Goal: Task Accomplishment & Management: Use online tool/utility

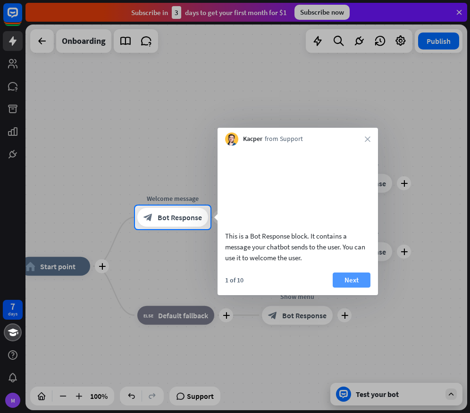
click at [356, 286] on button "Next" at bounding box center [351, 280] width 38 height 15
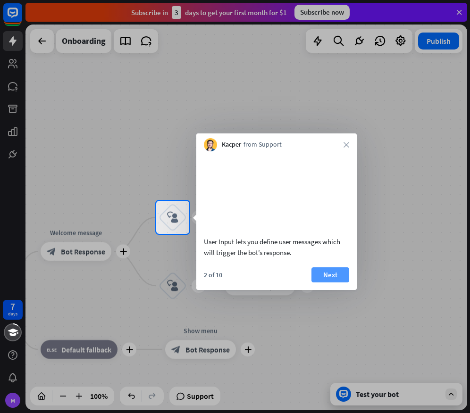
click at [334, 282] on button "Next" at bounding box center [330, 274] width 38 height 15
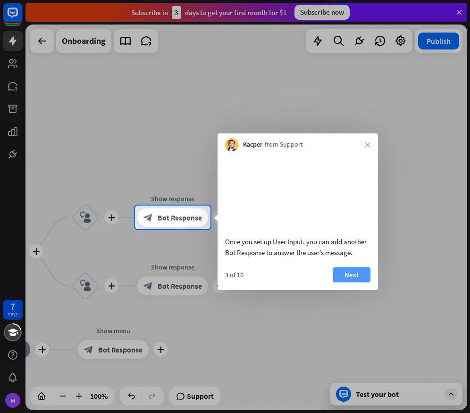
click at [345, 282] on button "Next" at bounding box center [351, 274] width 38 height 15
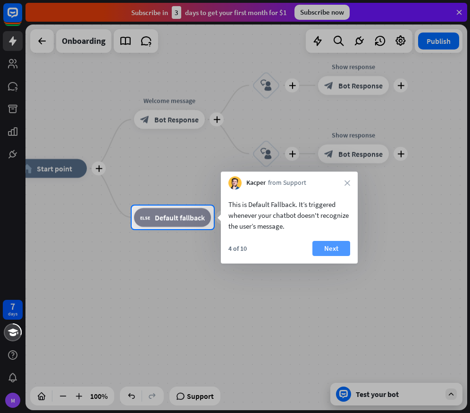
click at [329, 247] on button "Next" at bounding box center [331, 248] width 38 height 15
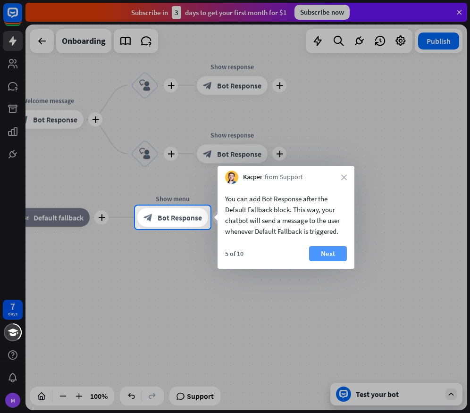
click at [322, 253] on button "Next" at bounding box center [328, 253] width 38 height 15
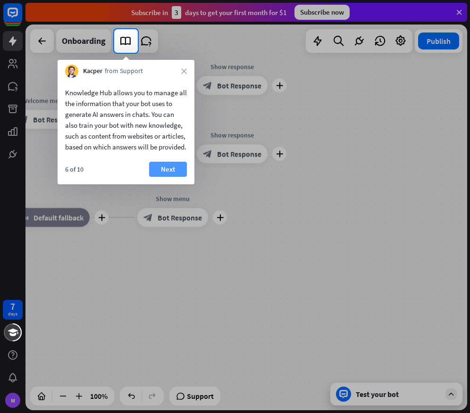
click at [183, 177] on button "Next" at bounding box center [168, 169] width 38 height 15
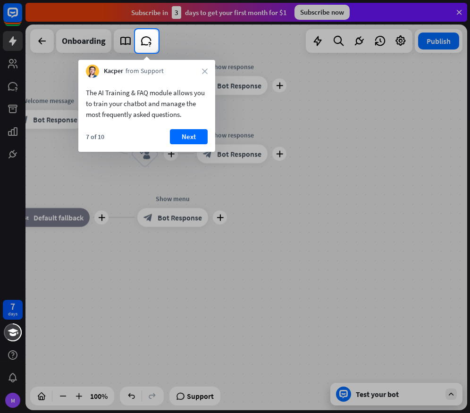
click at [188, 126] on div "The AI Training & FAQ module allows you to train your chatbot and manage the mo…" at bounding box center [146, 115] width 137 height 74
click at [187, 136] on button "Next" at bounding box center [189, 136] width 38 height 15
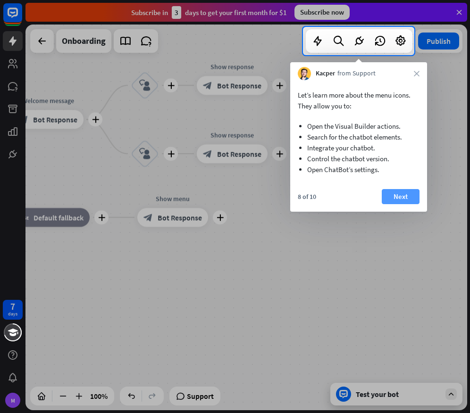
click at [402, 199] on button "Next" at bounding box center [401, 196] width 38 height 15
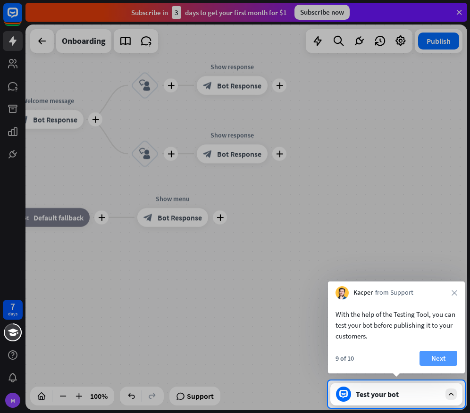
click at [432, 363] on button "Next" at bounding box center [438, 358] width 38 height 15
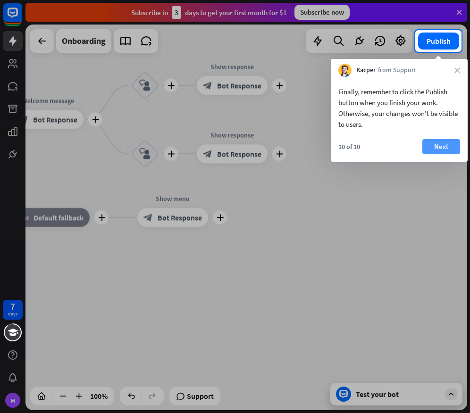
click at [443, 146] on button "Next" at bounding box center [441, 146] width 38 height 15
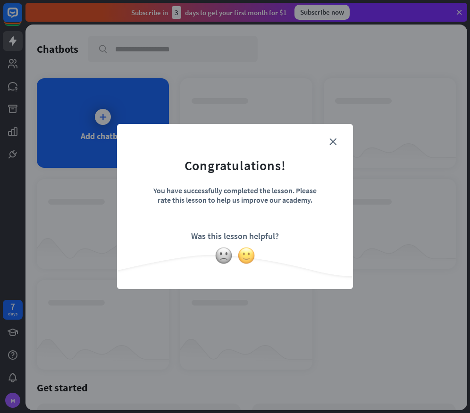
click at [250, 255] on img at bounding box center [246, 256] width 18 height 18
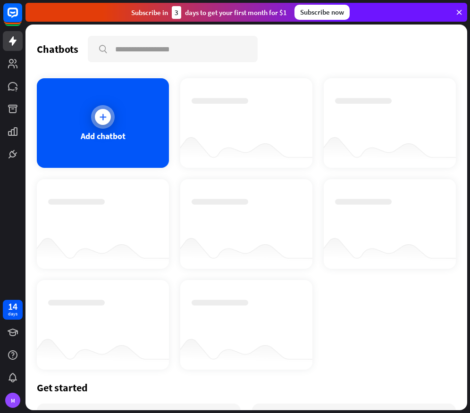
click at [98, 114] on icon at bounding box center [102, 116] width 9 height 9
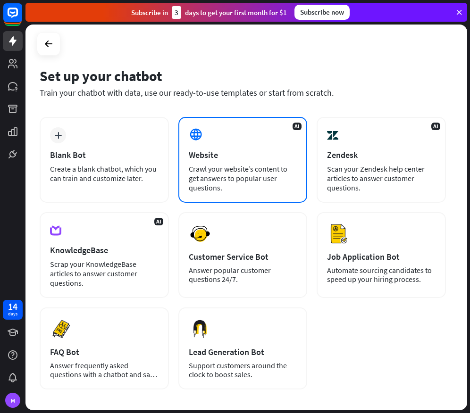
click at [220, 150] on div "Website" at bounding box center [243, 154] width 108 height 11
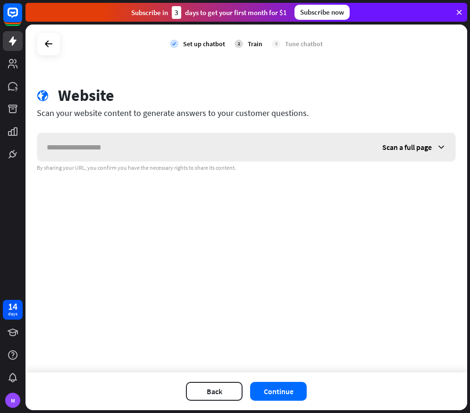
click at [183, 152] on input "text" at bounding box center [204, 147] width 335 height 28
click at [396, 150] on span "Scan a full page" at bounding box center [407, 146] width 50 height 9
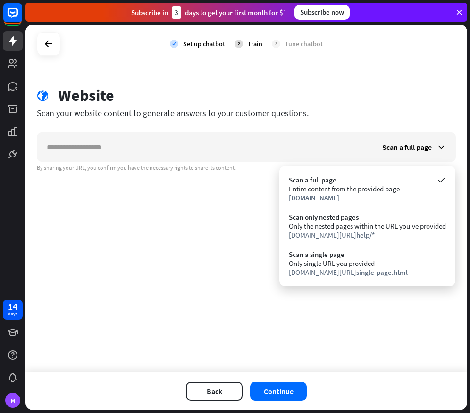
click at [217, 215] on div "check Set up chatbot 2 Train 3 Tune chatbot globe Website Scan your website con…" at bounding box center [245, 199] width 441 height 348
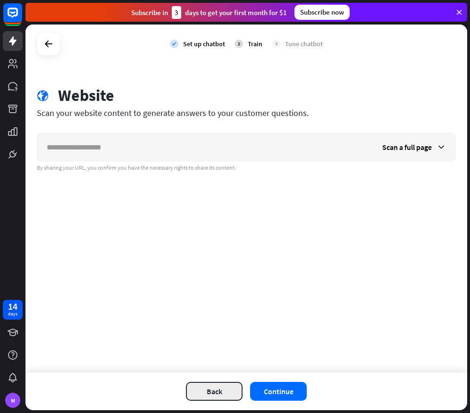
click at [233, 387] on button "Back" at bounding box center [214, 391] width 57 height 19
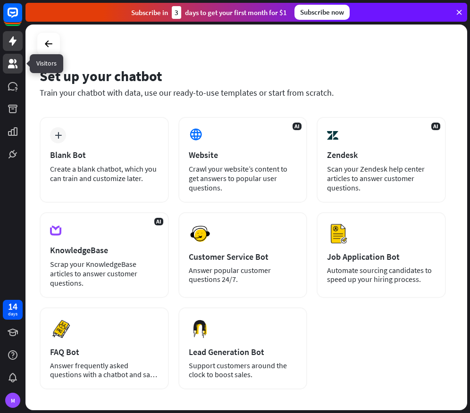
click at [8, 67] on icon at bounding box center [12, 63] width 9 height 9
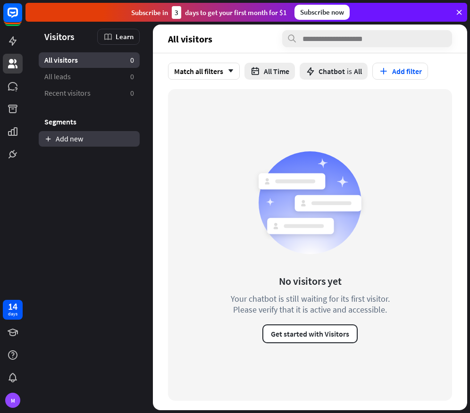
click at [76, 137] on link "Add new" at bounding box center [89, 139] width 101 height 16
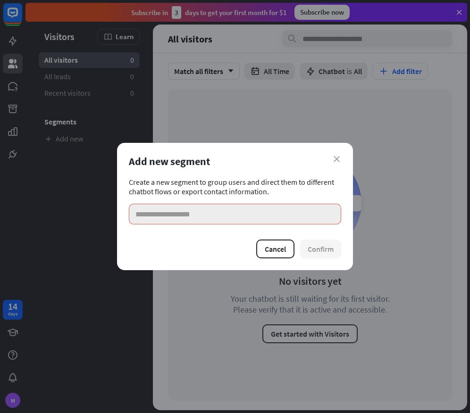
click at [154, 216] on input at bounding box center [235, 214] width 212 height 21
click at [191, 215] on input at bounding box center [235, 214] width 212 height 21
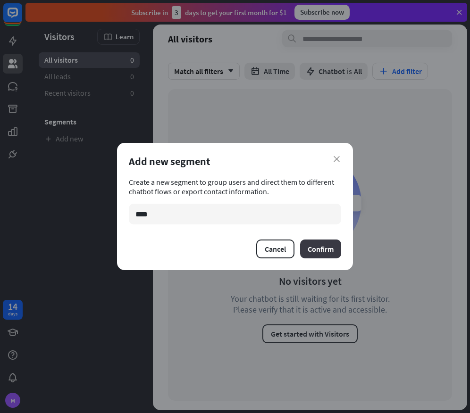
type input "****"
click at [336, 252] on button "Confirm" at bounding box center [320, 249] width 41 height 19
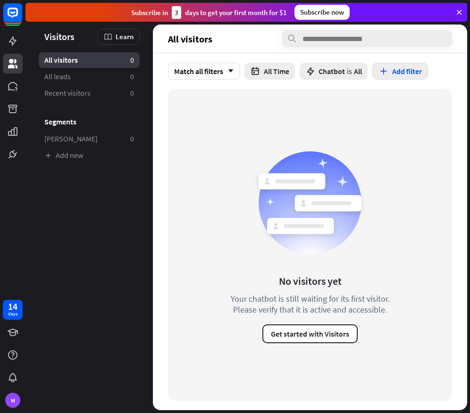
click at [395, 70] on button "Add filter" at bounding box center [400, 71] width 56 height 17
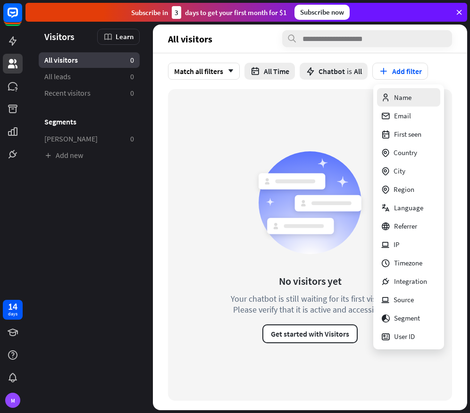
click at [395, 93] on div "Name" at bounding box center [396, 97] width 31 height 18
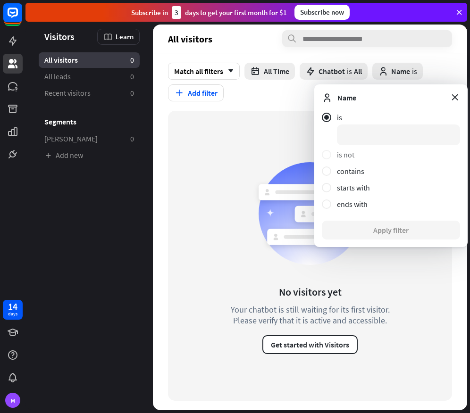
click at [335, 155] on div at bounding box center [329, 154] width 15 height 9
click at [348, 125] on div "is is not contains starts with ends with" at bounding box center [391, 167] width 138 height 108
click at [334, 119] on div at bounding box center [329, 117] width 15 height 9
click at [234, 107] on div "Match all filters arrow_down All Time Chatbot is All close Name is Add filter" at bounding box center [310, 82] width 314 height 58
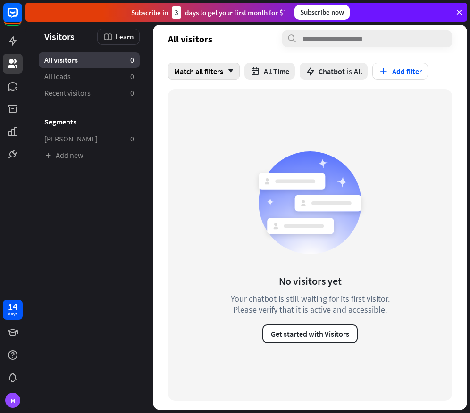
click at [199, 71] on div "Match all filters arrow_down" at bounding box center [204, 71] width 72 height 17
drag, startPoint x: 192, startPoint y: 95, endPoint x: 173, endPoint y: 101, distance: 20.3
click at [192, 95] on span "Match all" at bounding box center [191, 94] width 27 height 9
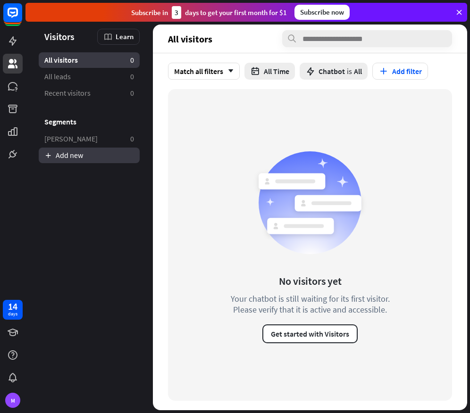
click at [73, 152] on link "Add new" at bounding box center [89, 156] width 101 height 16
click at [87, 161] on link "Add new" at bounding box center [89, 156] width 101 height 16
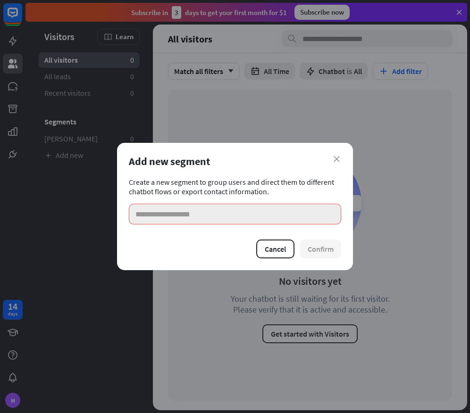
click at [170, 219] on input at bounding box center [235, 214] width 212 height 21
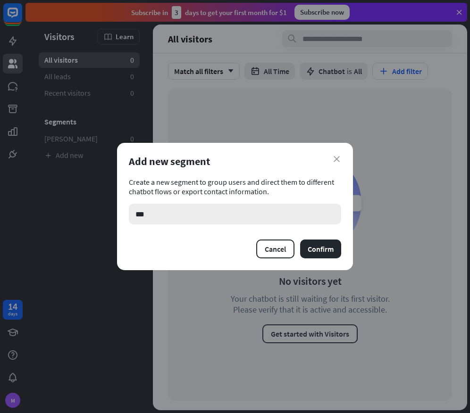
type input "****"
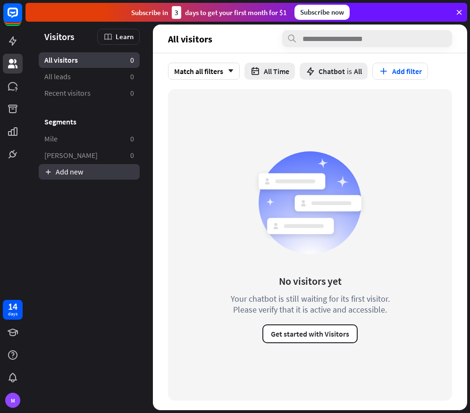
click at [67, 170] on link "Add new" at bounding box center [89, 172] width 101 height 16
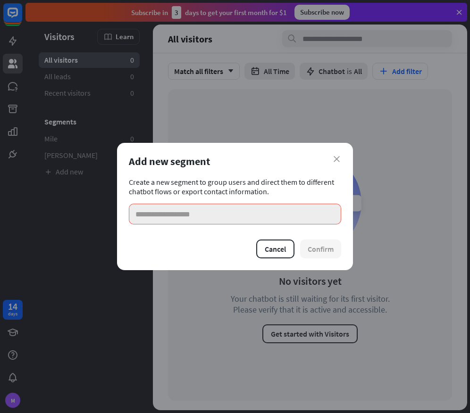
click at [171, 209] on input at bounding box center [235, 214] width 212 height 21
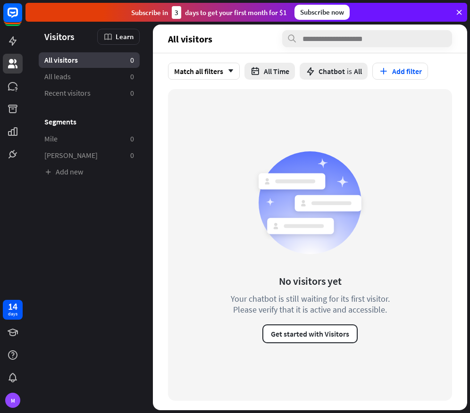
click at [151, 135] on div "close Add new segment Create a new segment to group users and direct them to di…" at bounding box center [235, 206] width 470 height 413
click at [62, 71] on link "All leads 0" at bounding box center [89, 77] width 101 height 16
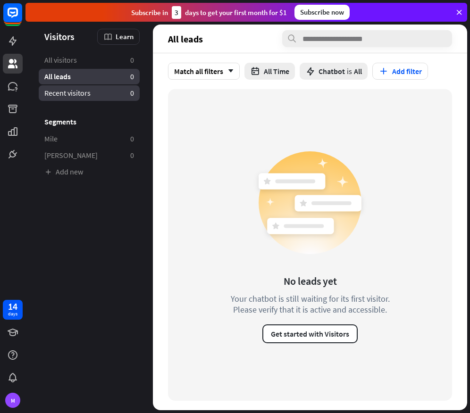
click at [62, 89] on span "Recent visitors" at bounding box center [67, 93] width 46 height 10
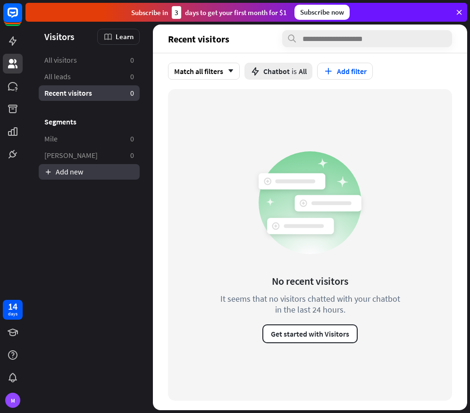
click at [62, 169] on link "Add new" at bounding box center [89, 172] width 101 height 16
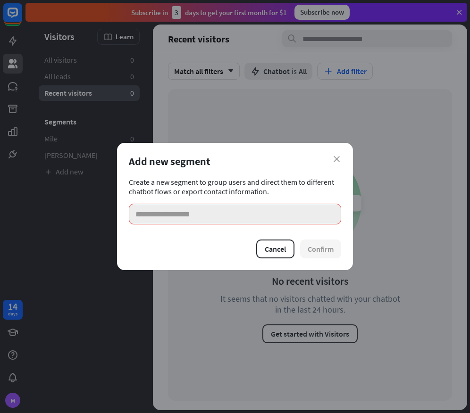
click at [143, 208] on input at bounding box center [235, 214] width 212 height 21
paste input "**********"
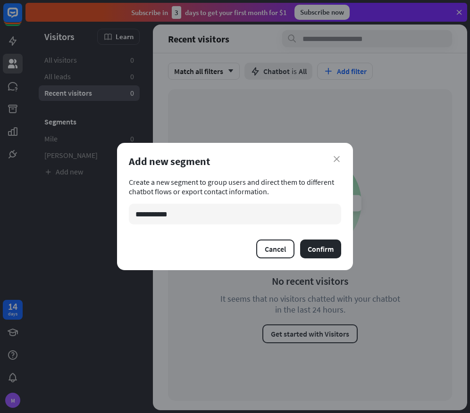
type input "**********"
click at [342, 253] on div "**********" at bounding box center [235, 206] width 236 height 127
click at [331, 250] on button "Confirm" at bounding box center [320, 249] width 41 height 19
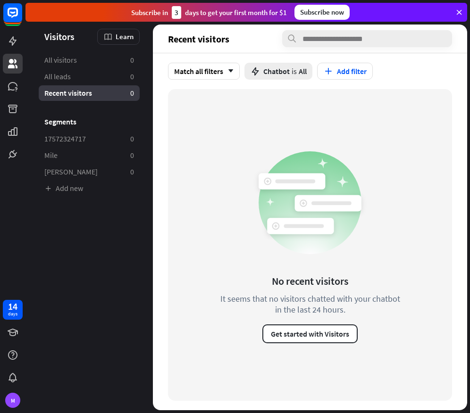
click at [464, 12] on div "Subscribe [DATE] to get your first month for $1 Subscribe now" at bounding box center [245, 12] width 441 height 19
click at [462, 12] on icon at bounding box center [459, 12] width 8 height 8
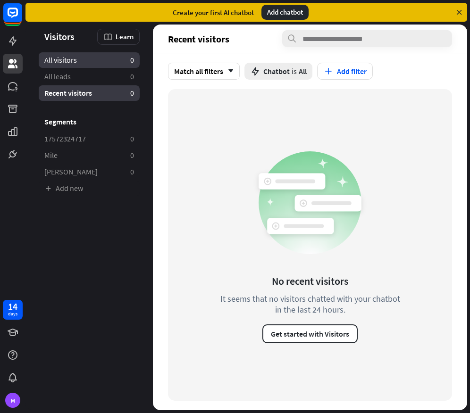
click at [59, 60] on span "All visitors" at bounding box center [60, 60] width 33 height 10
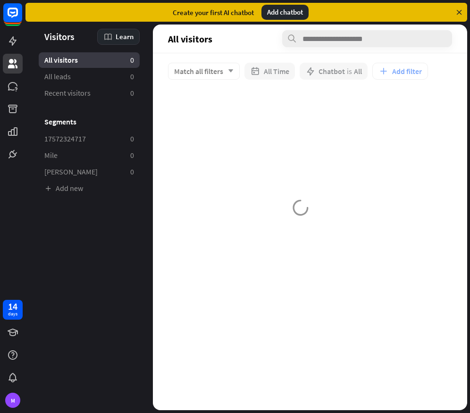
click at [118, 32] on span "Learn" at bounding box center [125, 36] width 18 height 9
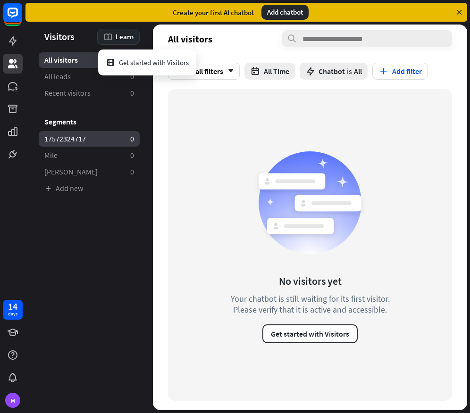
drag, startPoint x: 338, startPoint y: 340, endPoint x: 105, endPoint y: 135, distance: 310.1
click at [105, 135] on div "Let's check how to collect and manage your visitors in [GEOGRAPHIC_DATA]. Visit…" at bounding box center [245, 218] width 441 height 386
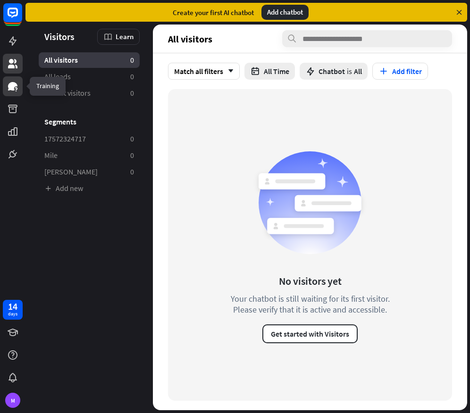
click at [17, 82] on icon at bounding box center [12, 86] width 11 height 11
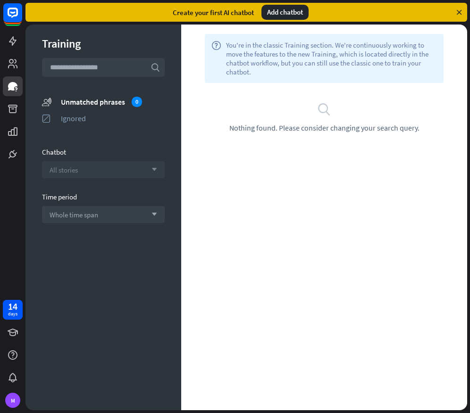
click at [90, 169] on div "All stories arrow_down" at bounding box center [103, 169] width 123 height 17
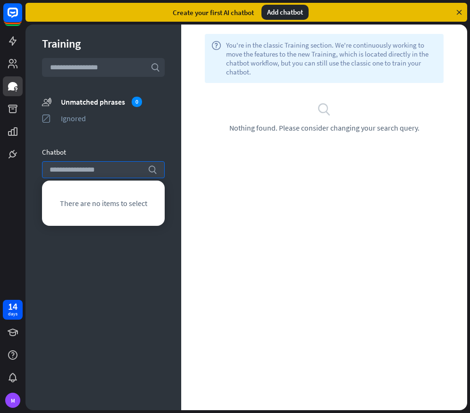
click at [86, 274] on div "Training search unmatched_phrases Unmatched phrases 0 ignored Ignored Chatbot s…" at bounding box center [103, 218] width 156 height 386
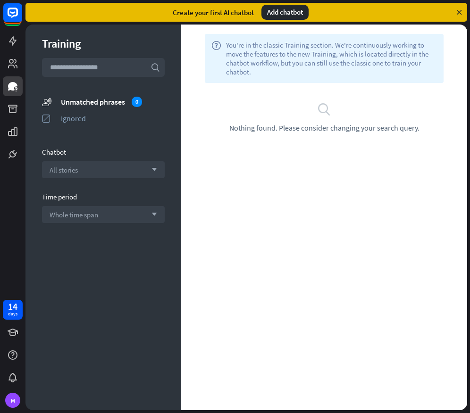
click at [233, 175] on div "help You're in the classic Training section. We're continuously working to move…" at bounding box center [324, 218] width 286 height 386
click at [16, 140] on link at bounding box center [13, 132] width 20 height 20
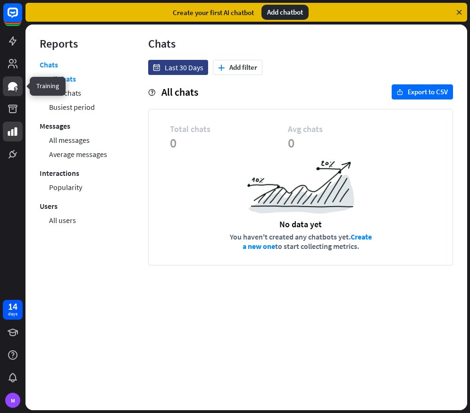
click at [3, 83] on link at bounding box center [13, 86] width 20 height 20
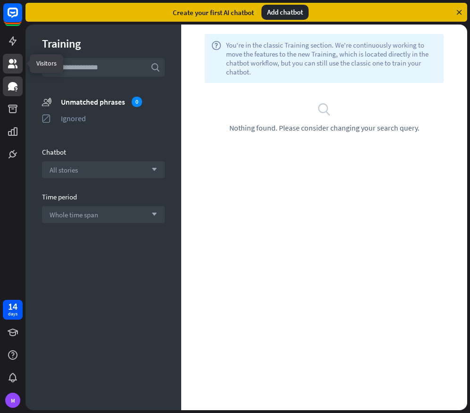
click at [10, 58] on icon at bounding box center [12, 63] width 11 height 11
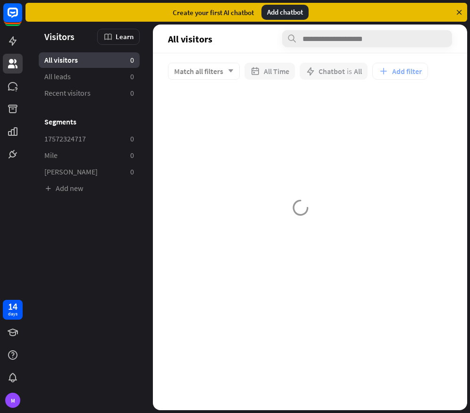
click at [287, 15] on div "Add chatbot" at bounding box center [284, 12] width 47 height 15
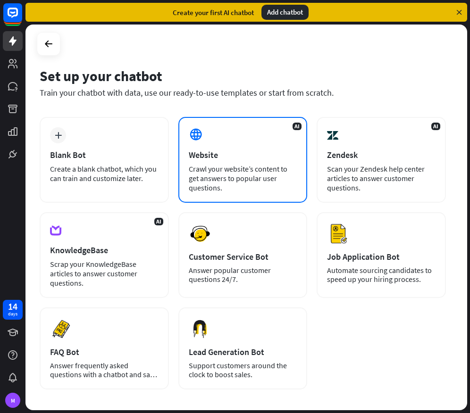
click at [249, 161] on div "AI Website Crawl your website’s content to get answers to popular user question…" at bounding box center [242, 160] width 129 height 86
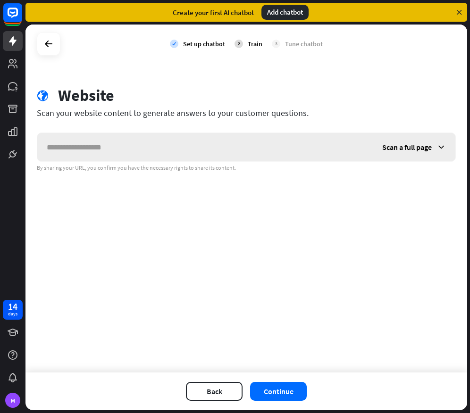
click at [201, 147] on input "text" at bounding box center [204, 147] width 335 height 28
type input "***"
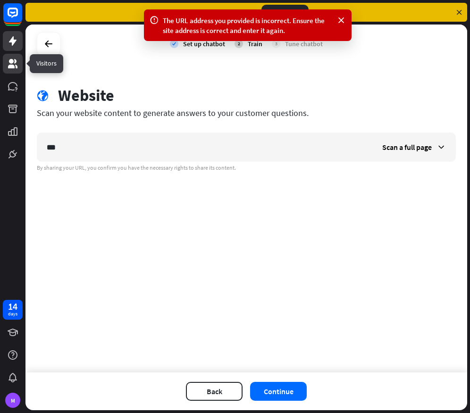
click at [15, 66] on icon at bounding box center [12, 63] width 11 height 11
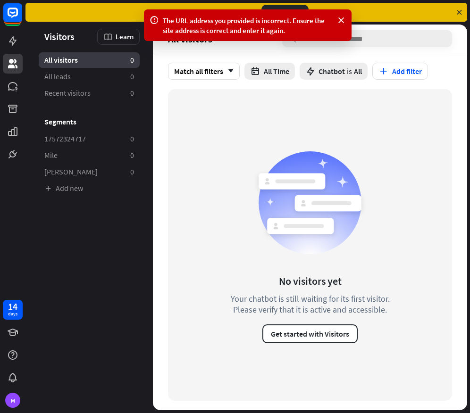
click at [212, 131] on div "No visitors yet Your chatbot is still waiting for its first visitor. Please ver…" at bounding box center [310, 245] width 284 height 312
click at [203, 69] on div "Match all filters arrow_down" at bounding box center [204, 71] width 72 height 17
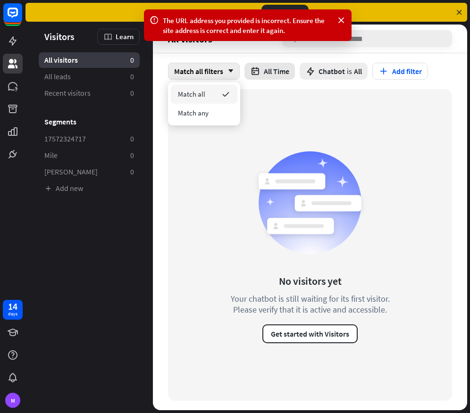
click at [281, 74] on button "All Time" at bounding box center [269, 71] width 50 height 17
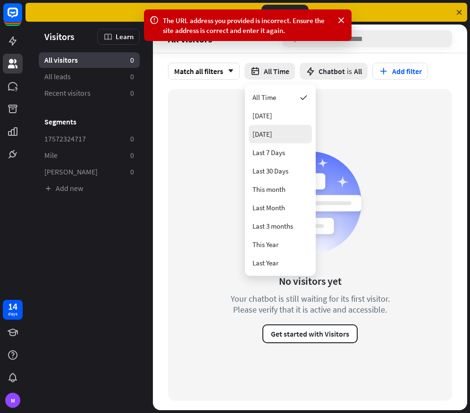
drag, startPoint x: 284, startPoint y: 97, endPoint x: 281, endPoint y: 125, distance: 28.0
click at [281, 125] on div "All Time [DATE] [DATE] Last 7 Days Last 30 Days This month Last Month Last 3 mo…" at bounding box center [280, 179] width 71 height 191
click at [192, 175] on div "No visitors yet Your chatbot is still waiting for its first visitor. Please ver…" at bounding box center [310, 245] width 284 height 312
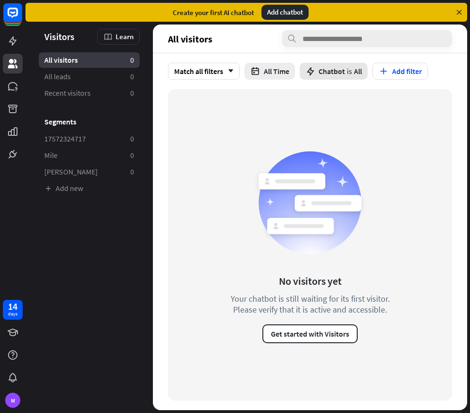
click at [316, 69] on icon at bounding box center [310, 71] width 10 height 10
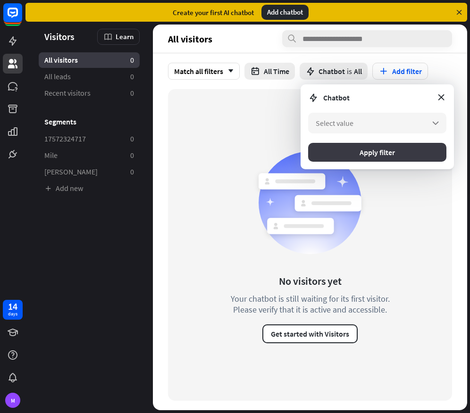
click at [355, 153] on button "Apply filter" at bounding box center [377, 152] width 138 height 19
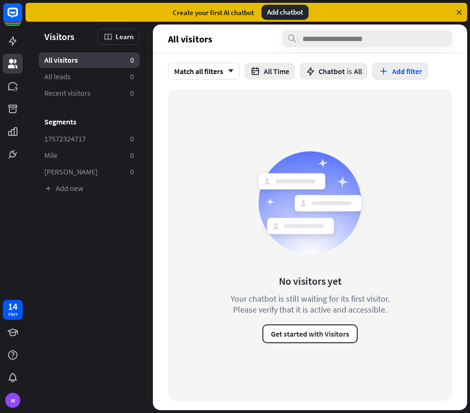
click at [399, 74] on button "Add filter" at bounding box center [400, 71] width 56 height 17
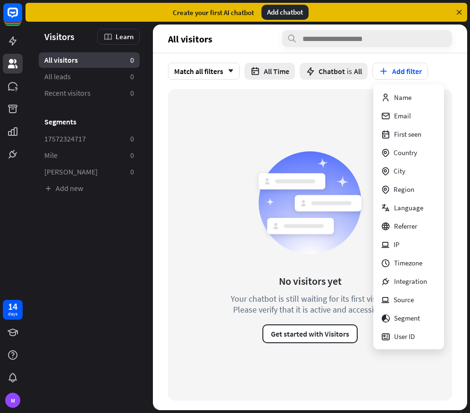
drag, startPoint x: 286, startPoint y: 143, endPoint x: 295, endPoint y: 75, distance: 69.5
click at [286, 142] on div "No visitors yet Your chatbot is still waiting for its first visitor. Please ver…" at bounding box center [310, 245] width 284 height 312
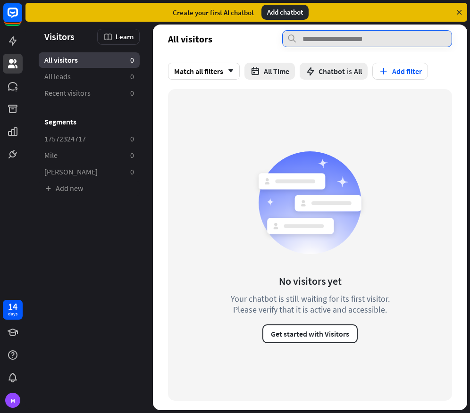
click at [323, 39] on input "text" at bounding box center [367, 38] width 170 height 17
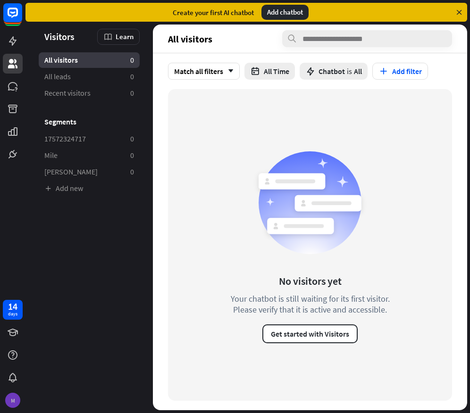
click at [21, 397] on div "M" at bounding box center [13, 400] width 20 height 20
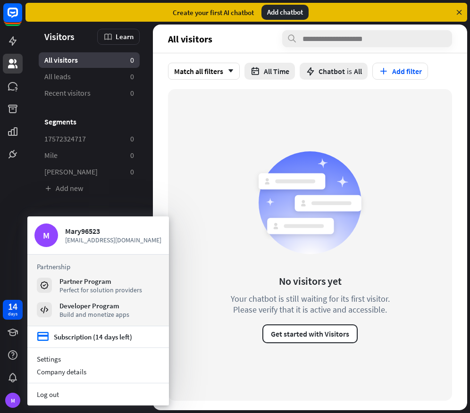
click at [250, 158] on div "No visitors yet Your chatbot is still waiting for its first visitor. Please ver…" at bounding box center [309, 244] width 193 height 197
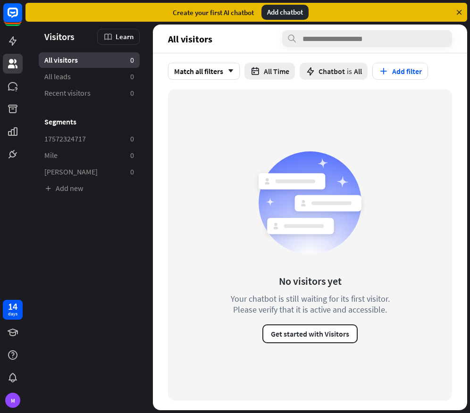
click at [147, 273] on aside "Let's check how to collect and manage your visitors in [GEOGRAPHIC_DATA]. Visit…" at bounding box center [88, 218] width 127 height 386
